Goal: Use online tool/utility: Utilize a website feature to perform a specific function

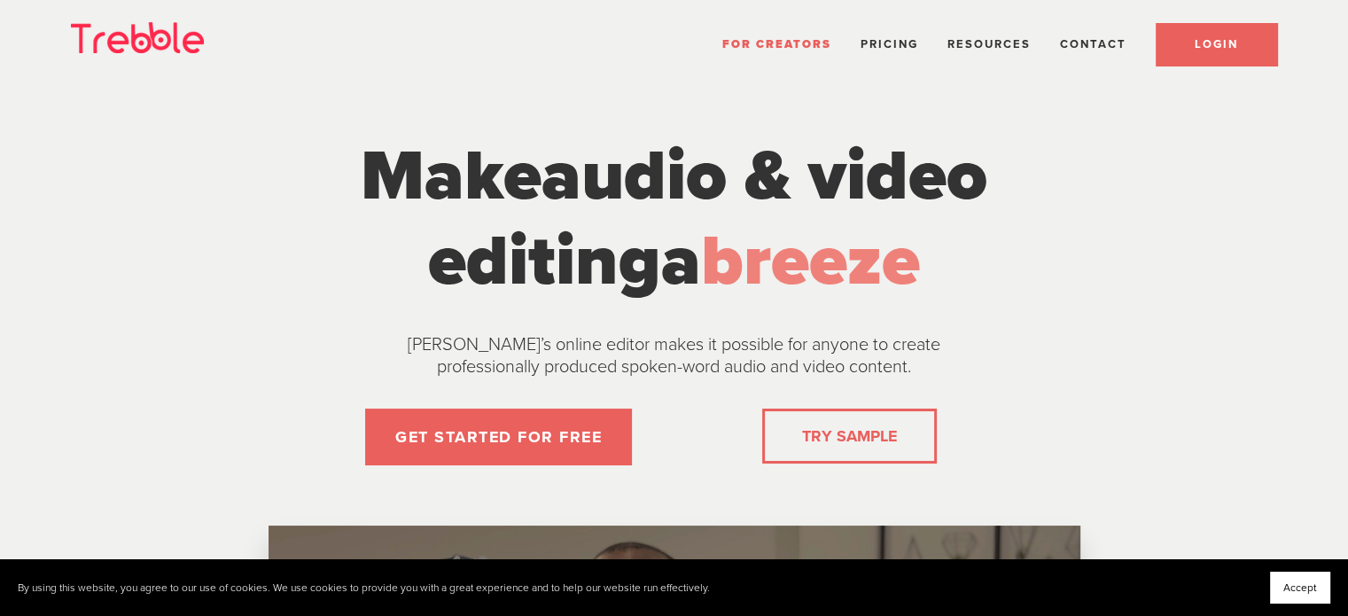
click at [1242, 45] on link "LOGIN" at bounding box center [1216, 44] width 121 height 43
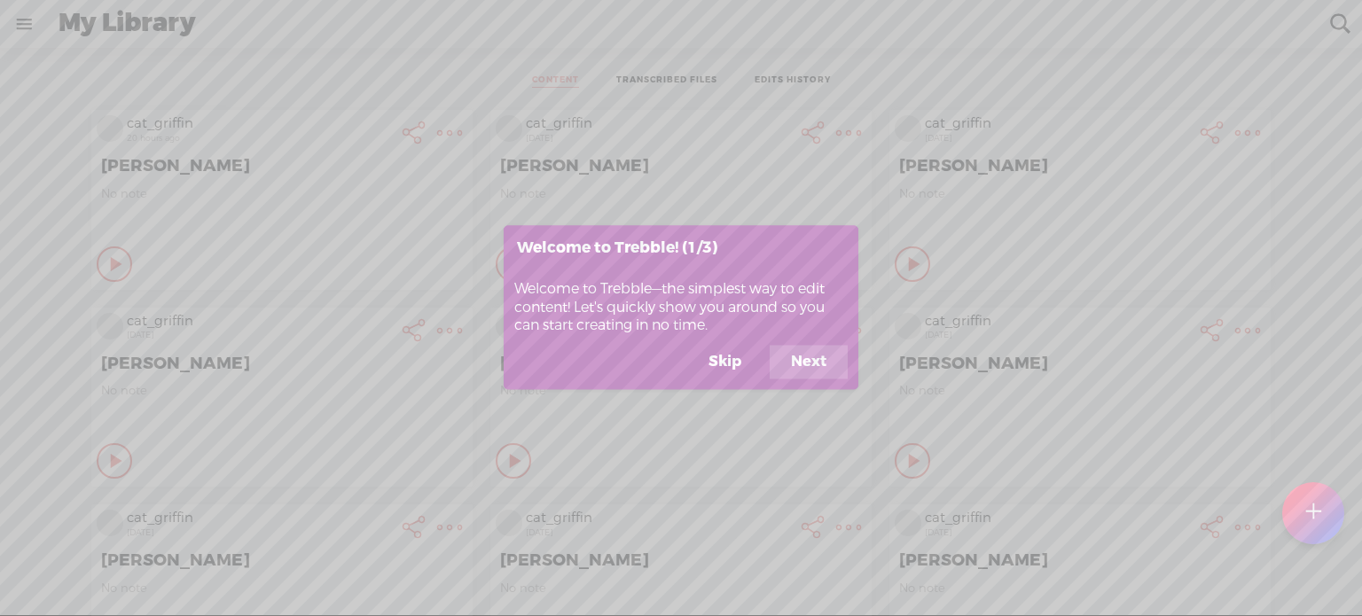
click at [722, 361] on button "Skip" at bounding box center [724, 363] width 75 height 34
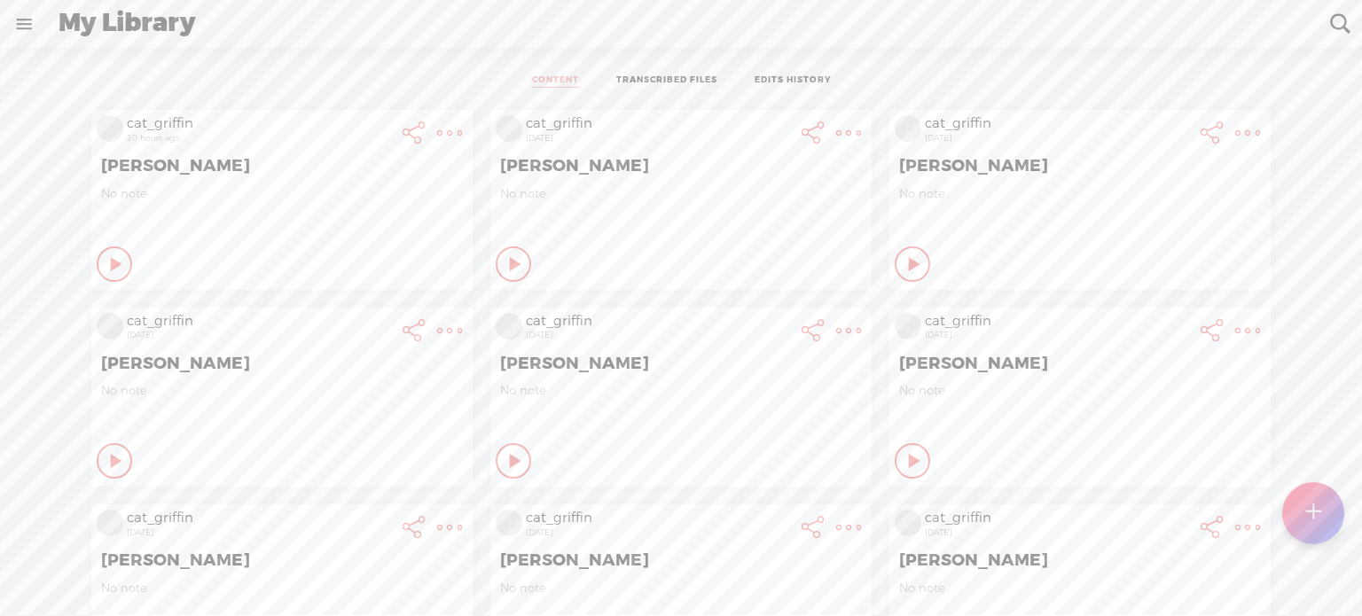
click at [1313, 522] on t at bounding box center [1312, 513] width 15 height 39
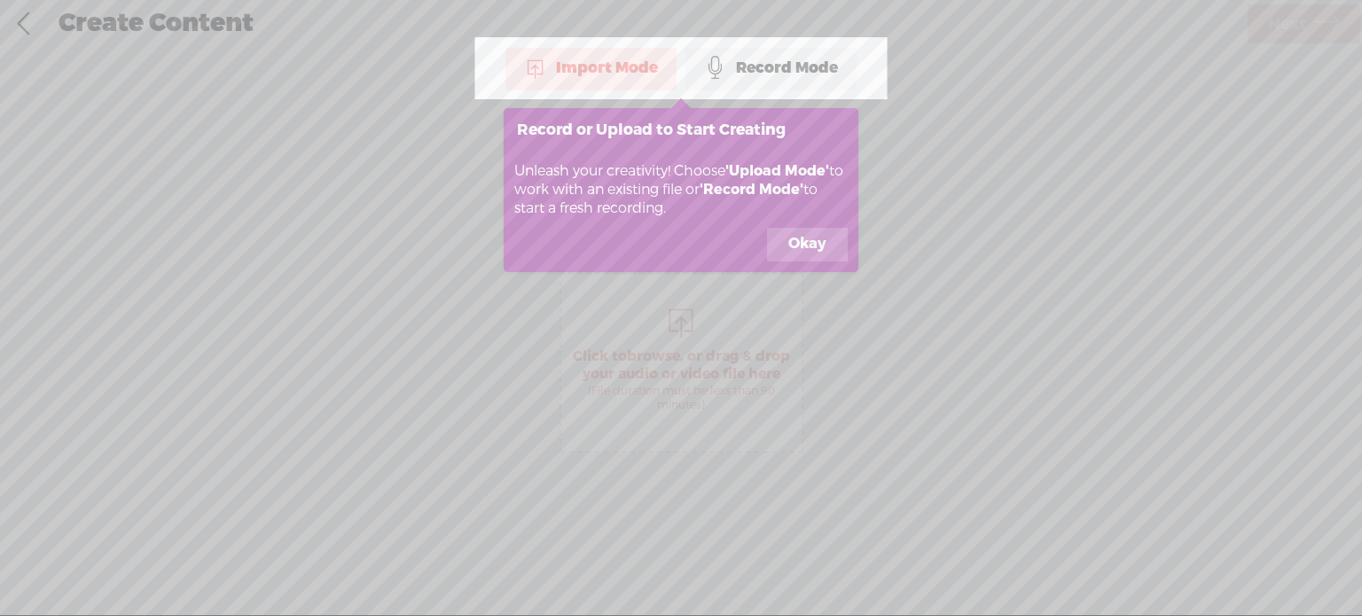
click at [809, 249] on button "Okay" at bounding box center [807, 245] width 81 height 34
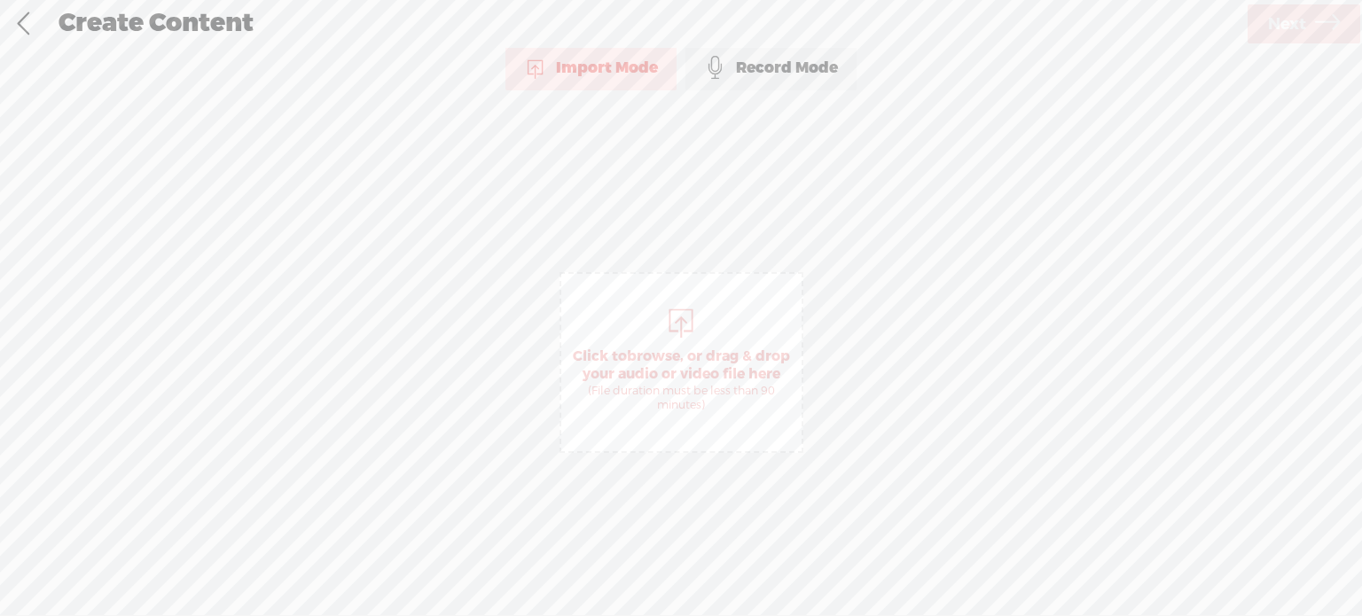
click at [780, 68] on div "Record Mode" at bounding box center [770, 68] width 171 height 44
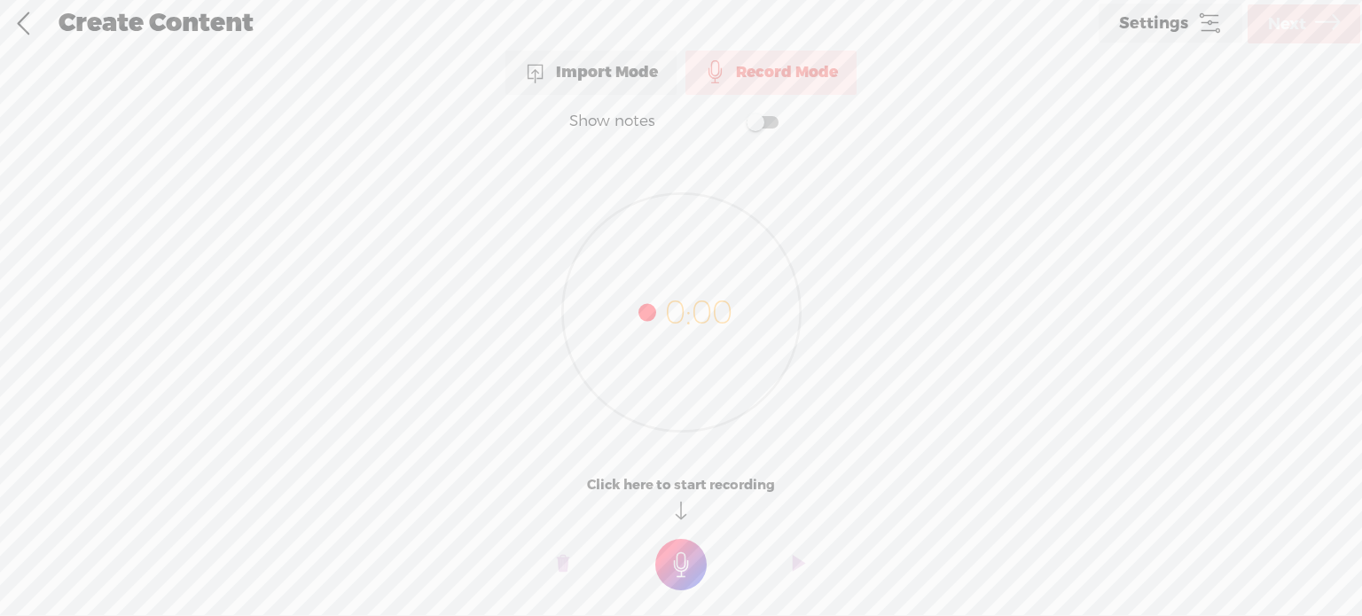
click at [687, 566] on t at bounding box center [680, 564] width 51 height 51
click at [795, 578] on t at bounding box center [799, 577] width 12 height 53
click at [791, 581] on o at bounding box center [798, 577] width 71 height 53
click at [794, 574] on t at bounding box center [799, 577] width 12 height 53
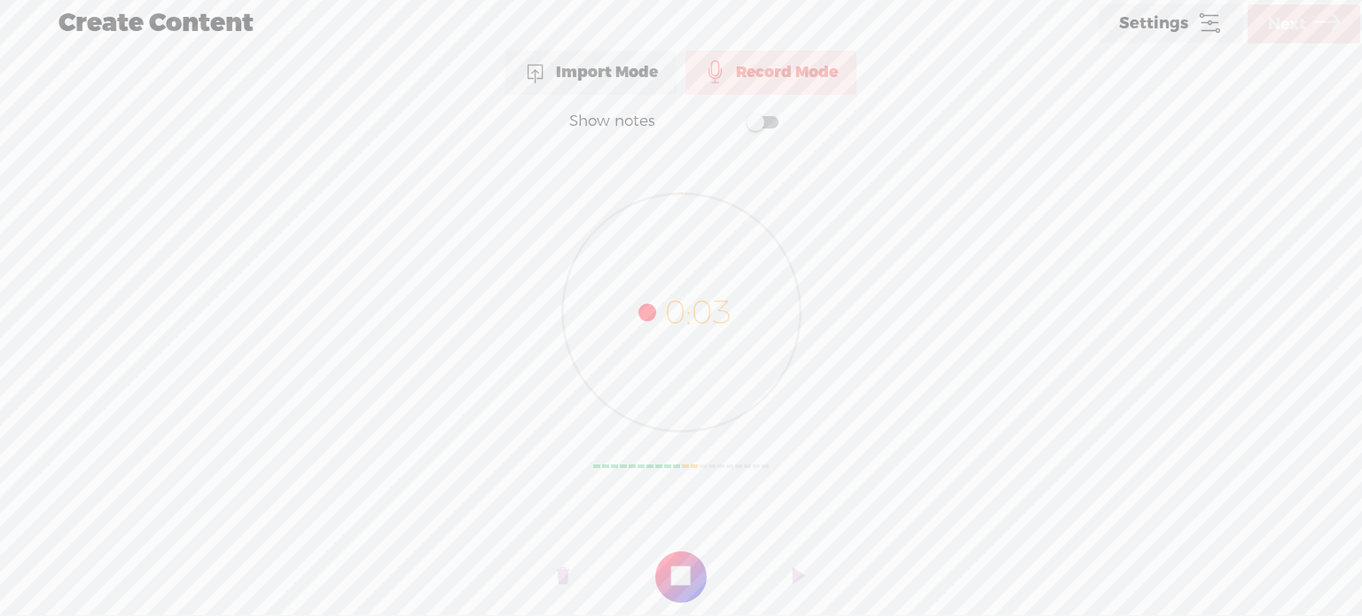
click at [685, 575] on t at bounding box center [680, 576] width 51 height 51
click at [798, 573] on t at bounding box center [799, 577] width 12 height 53
click at [692, 570] on t at bounding box center [680, 576] width 51 height 51
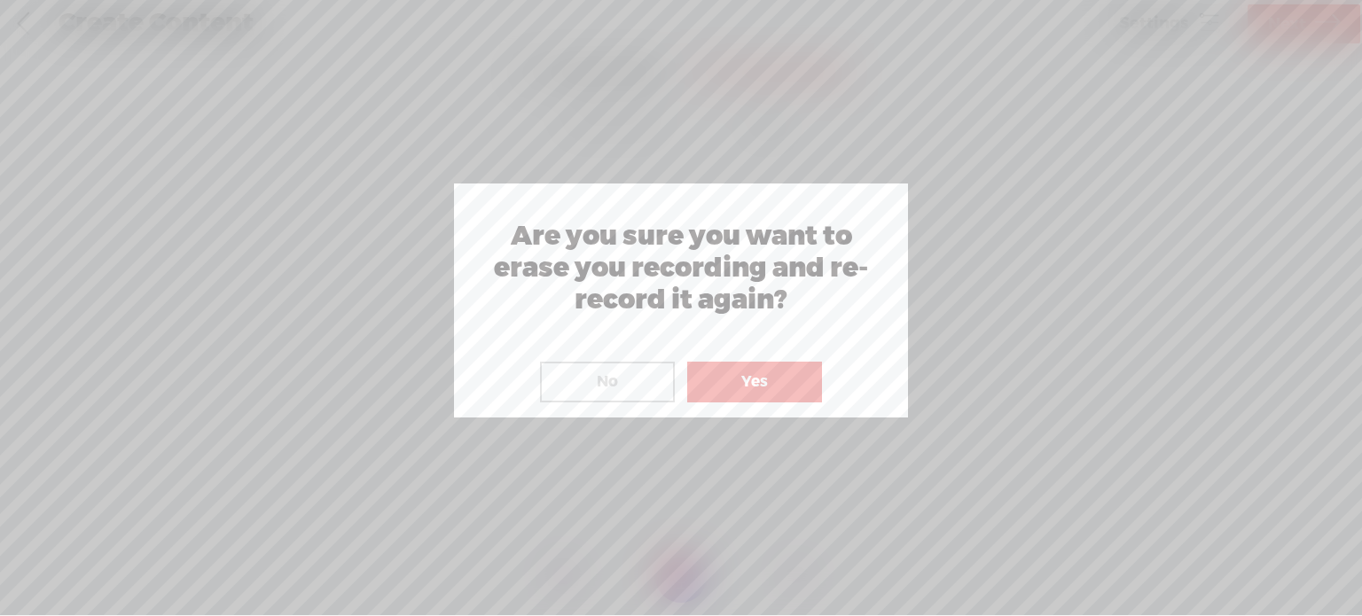
drag, startPoint x: 615, startPoint y: 379, endPoint x: 632, endPoint y: 379, distance: 16.8
click at [632, 379] on button "No" at bounding box center [607, 382] width 135 height 41
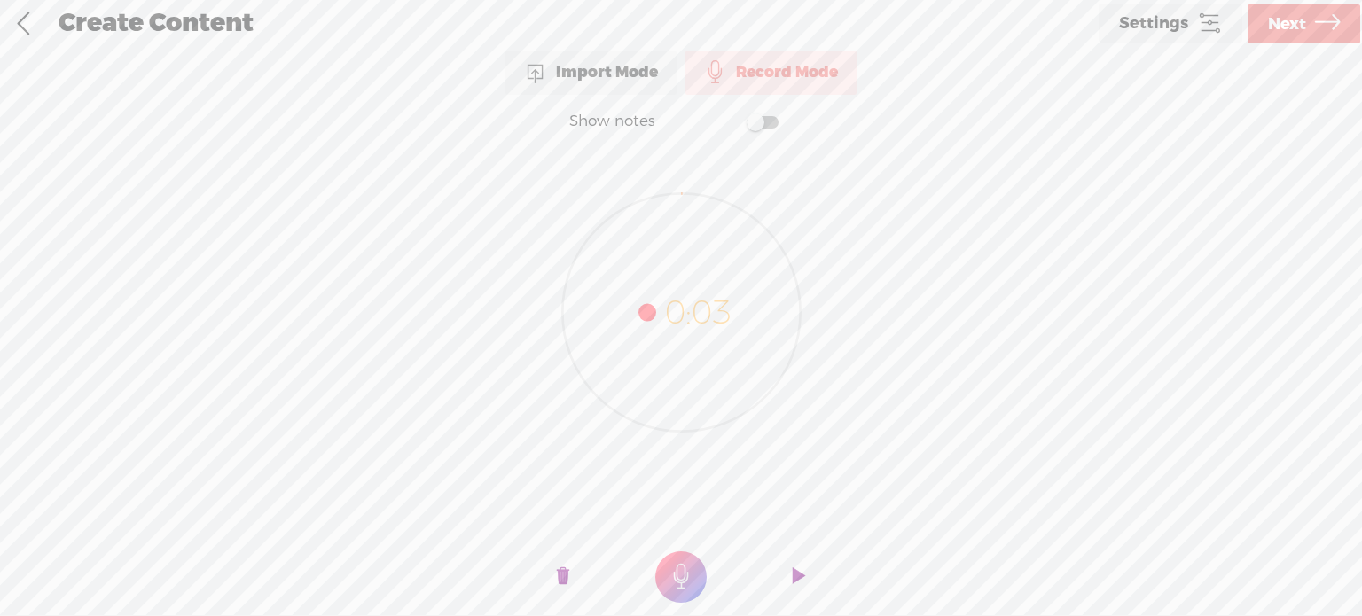
click at [567, 575] on t at bounding box center [563, 577] width 12 height 53
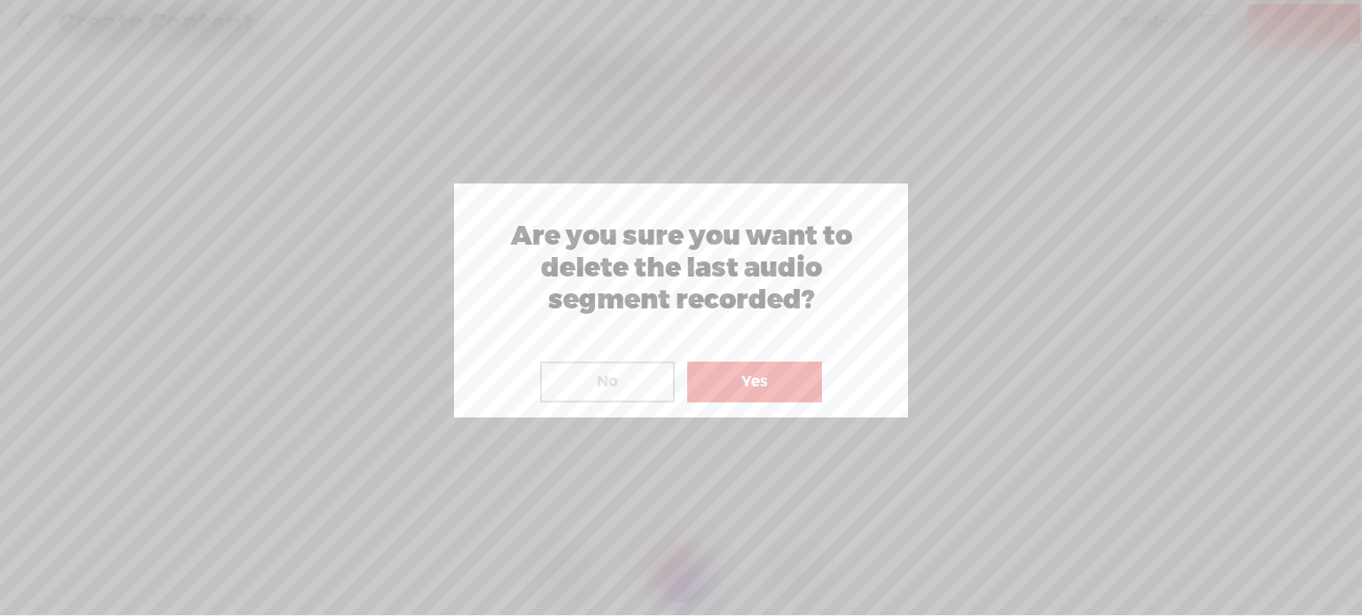
click at [638, 374] on button "No" at bounding box center [607, 382] width 135 height 41
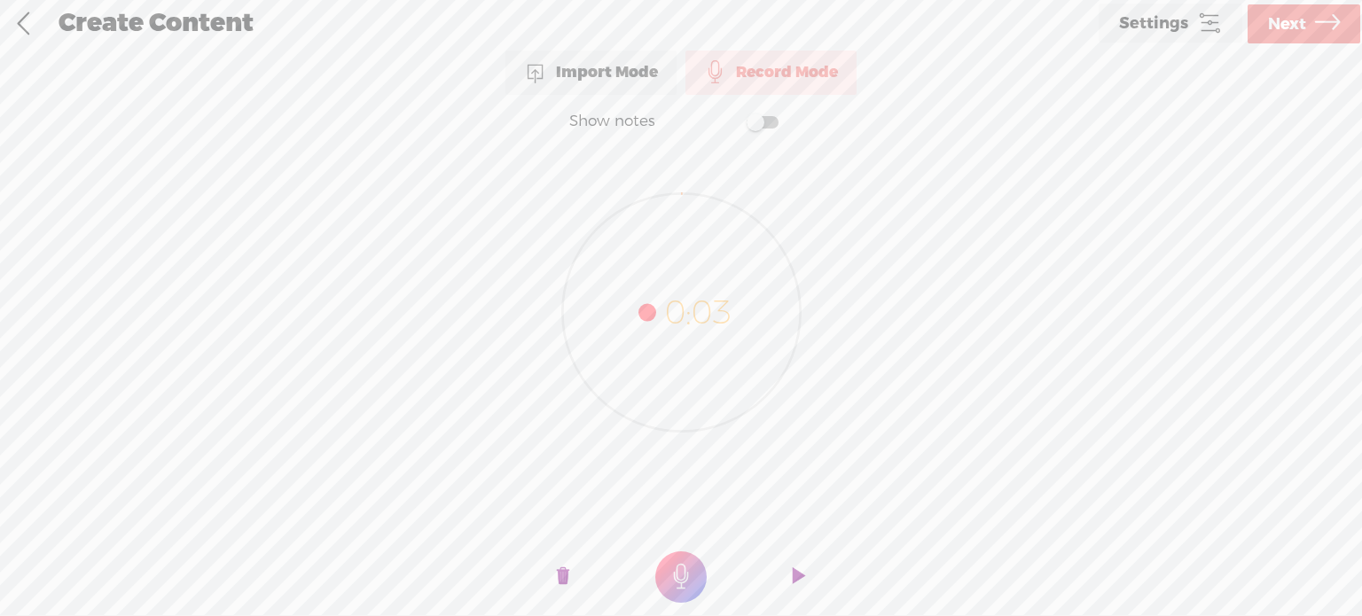
click at [1210, 29] on icon at bounding box center [1209, 23] width 25 height 25
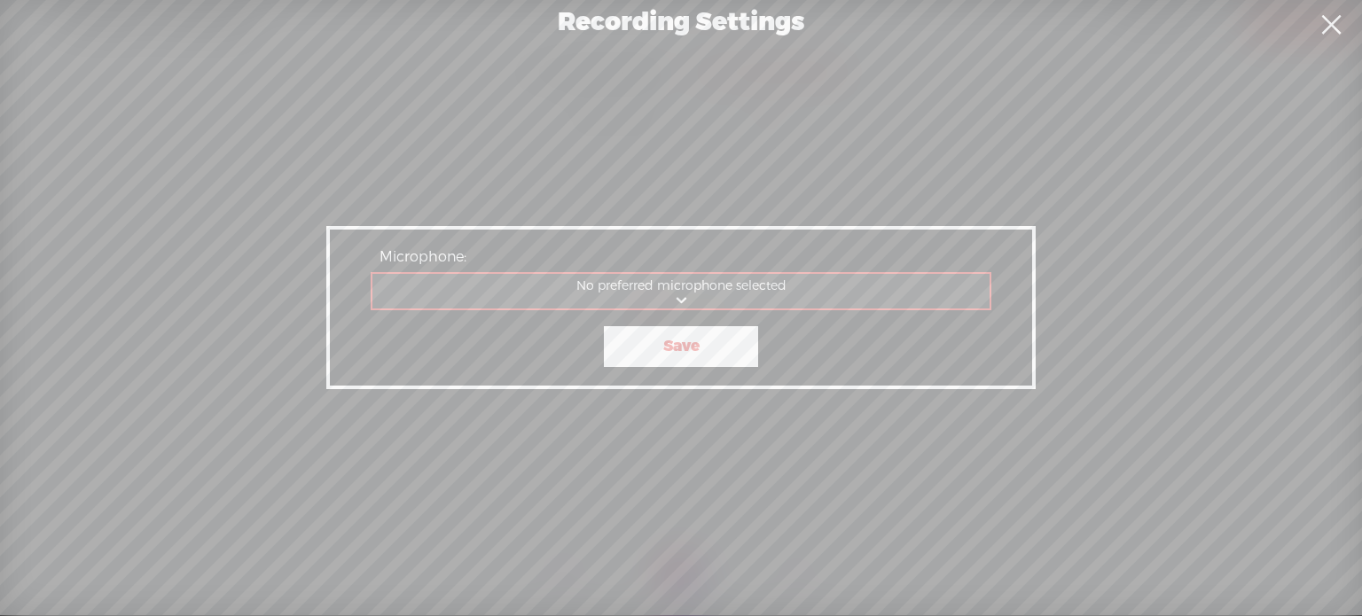
click at [739, 452] on div "Recording Settings Microphone: No preferred microphone selected Communications …" at bounding box center [681, 307] width 1362 height 615
click at [1326, 20] on link at bounding box center [1331, 25] width 44 height 50
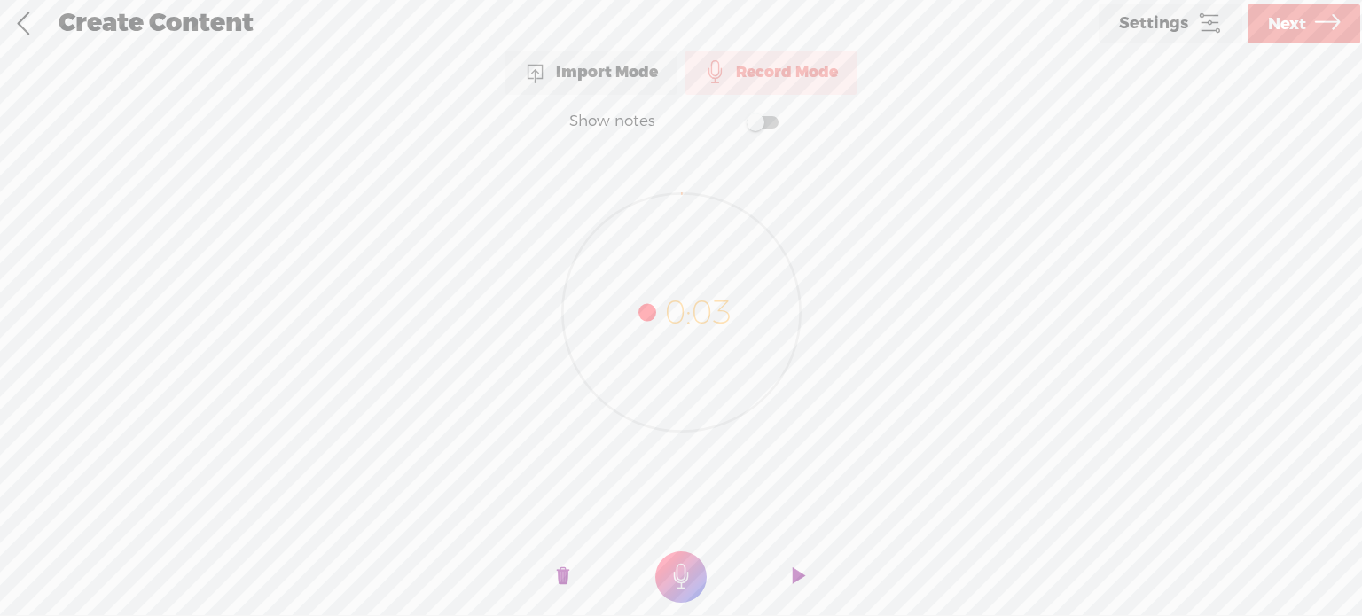
click at [564, 569] on t at bounding box center [563, 577] width 12 height 53
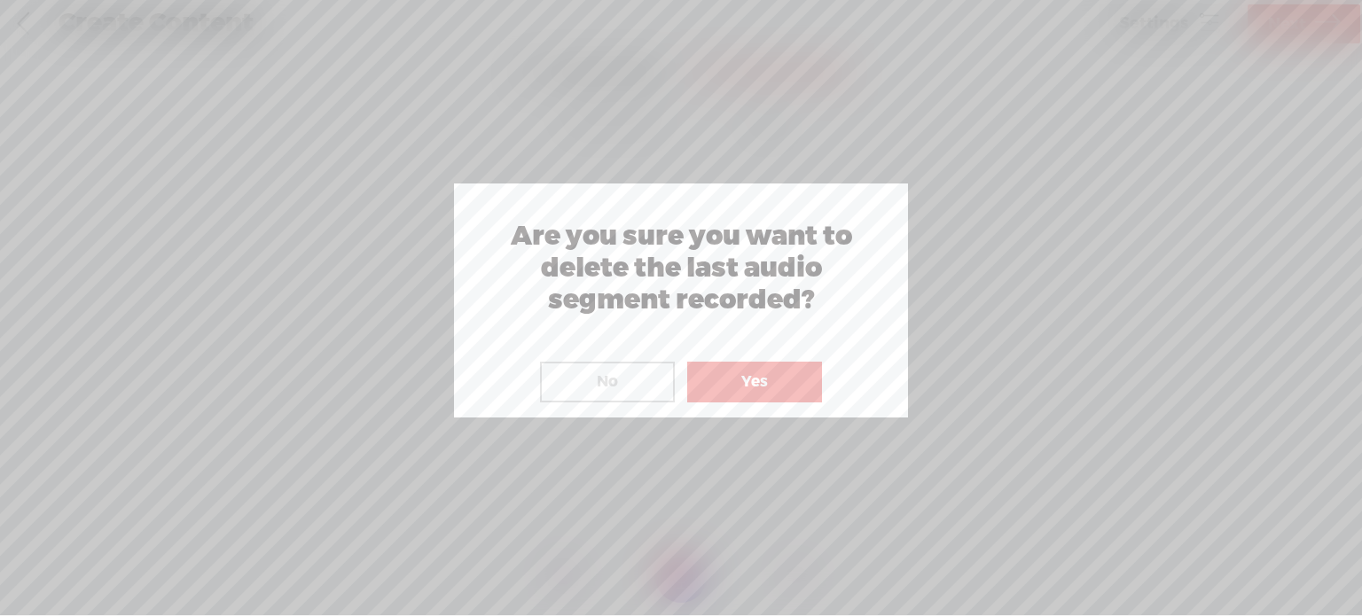
click at [743, 371] on button "Yes" at bounding box center [754, 382] width 135 height 41
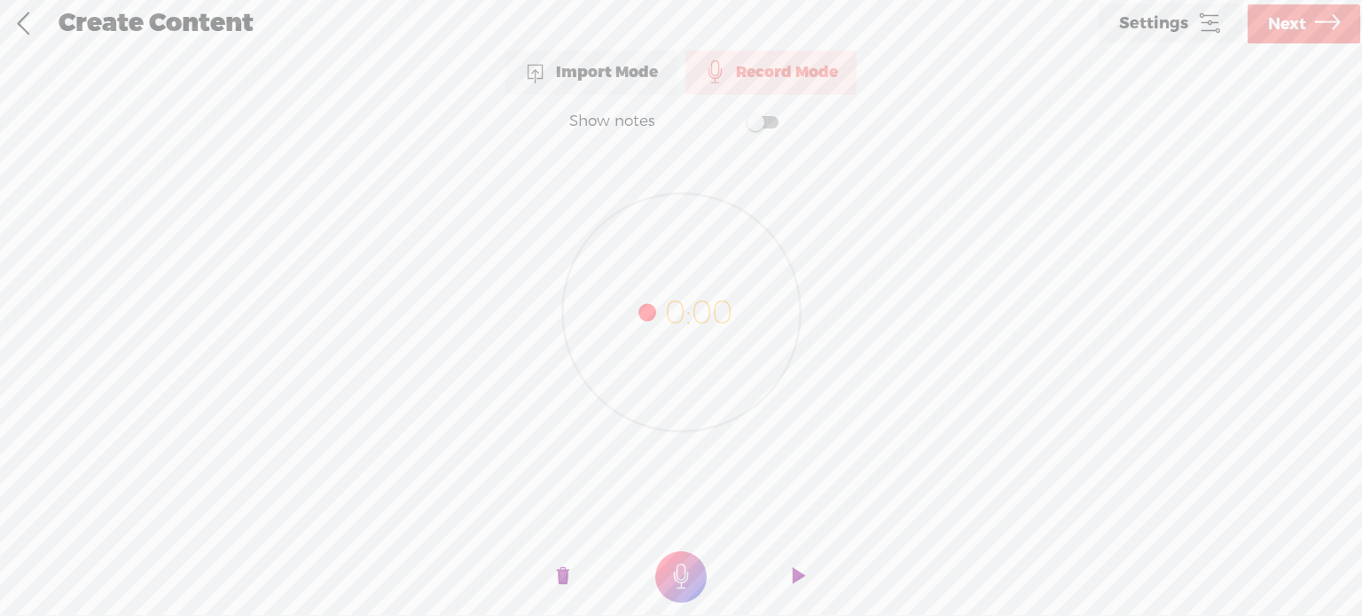
click at [561, 574] on t at bounding box center [563, 577] width 12 height 53
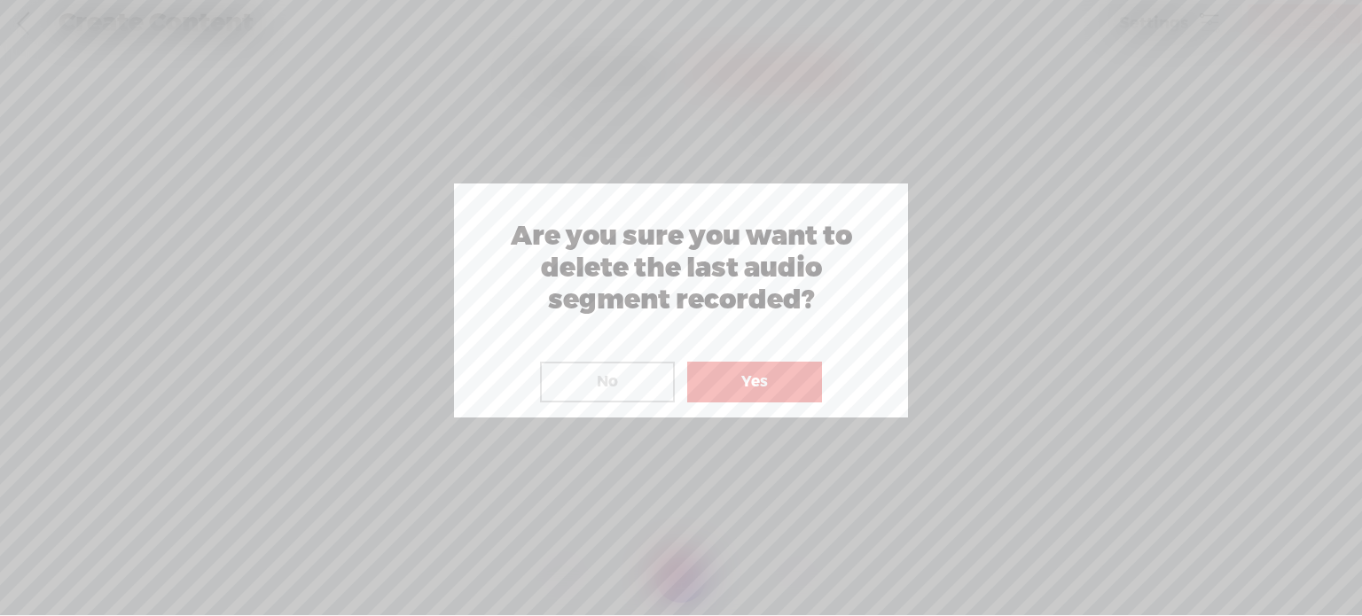
click at [738, 383] on button "Yes" at bounding box center [754, 382] width 135 height 41
